Goal: Find specific page/section: Find specific page/section

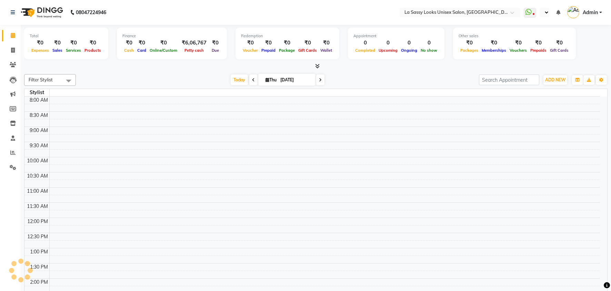
select select "en"
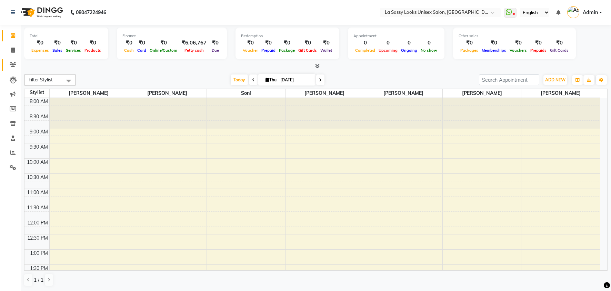
click at [13, 60] on link "Clients" at bounding box center [10, 64] width 17 height 11
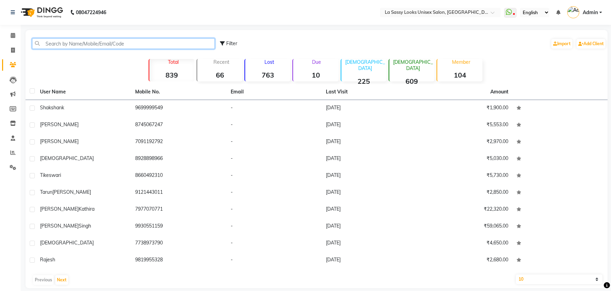
click at [78, 42] on input "text" at bounding box center [123, 43] width 183 height 11
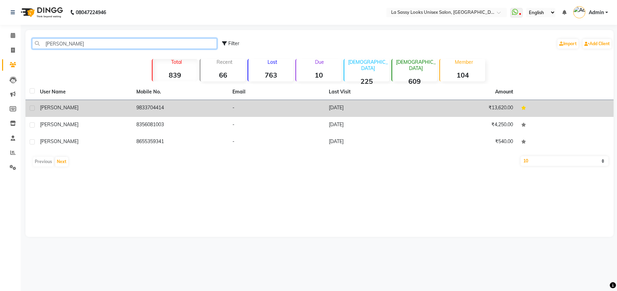
type input "[PERSON_NAME]"
click at [70, 108] on span "[PERSON_NAME]" at bounding box center [59, 107] width 39 height 6
